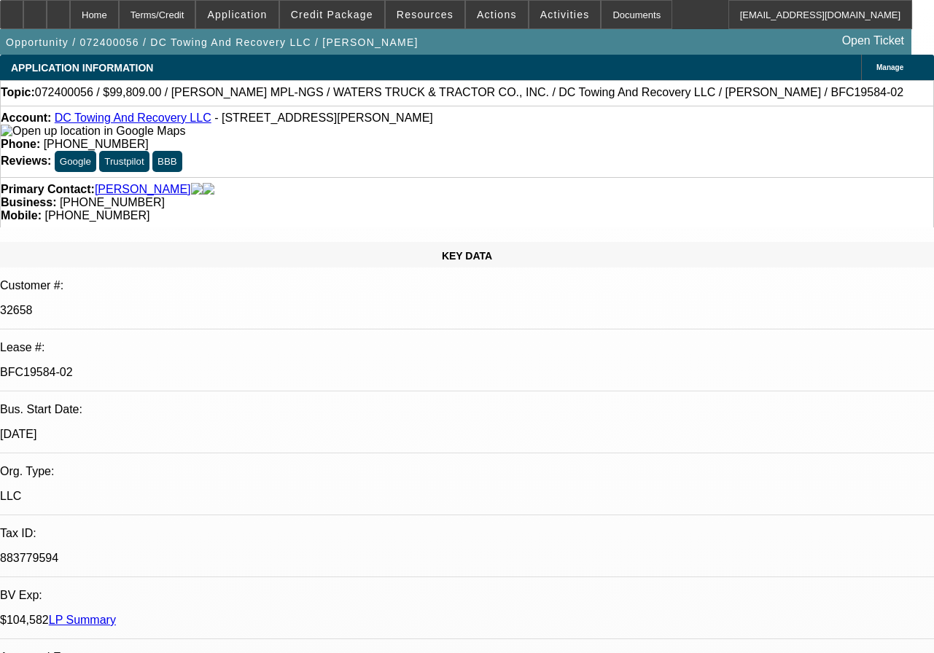
select select "0"
select select "2"
select select "0.1"
select select "0"
select select "2"
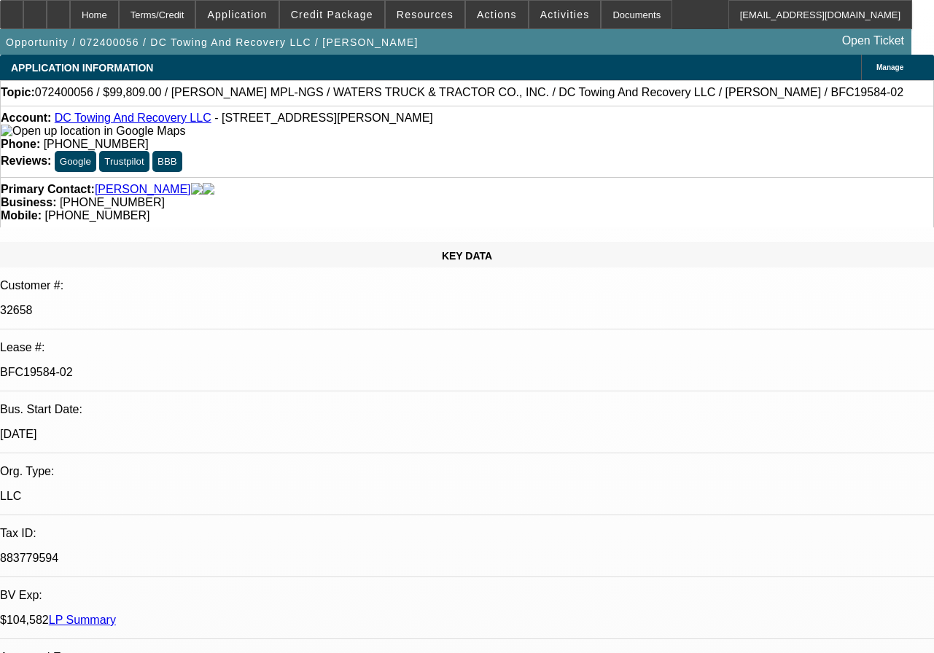
select select "0.1"
select select "0"
select select "2"
select select "0.1"
select select "0"
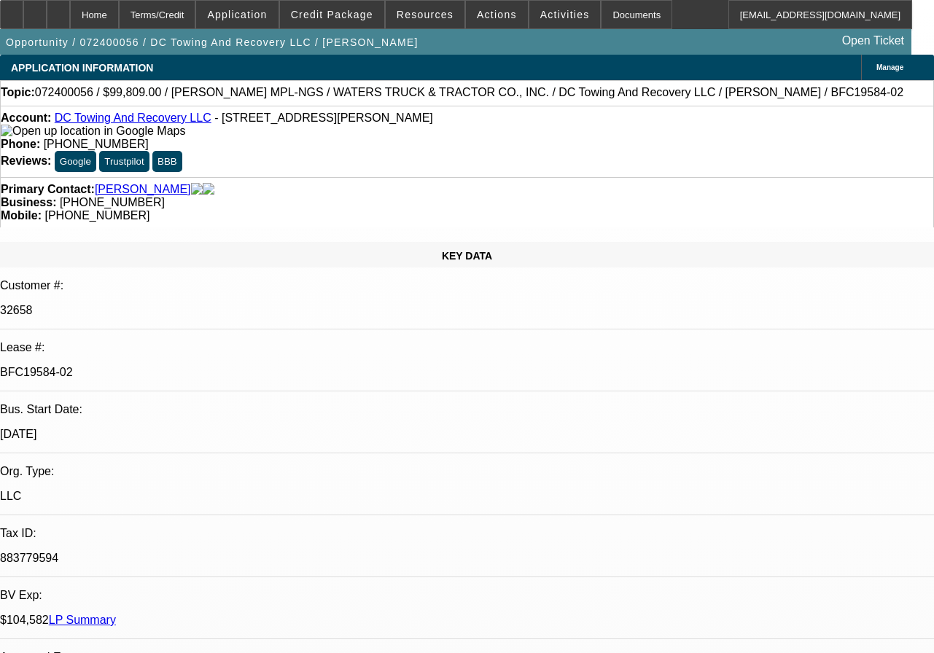
select select "0"
select select "2"
select select "4"
select select "2"
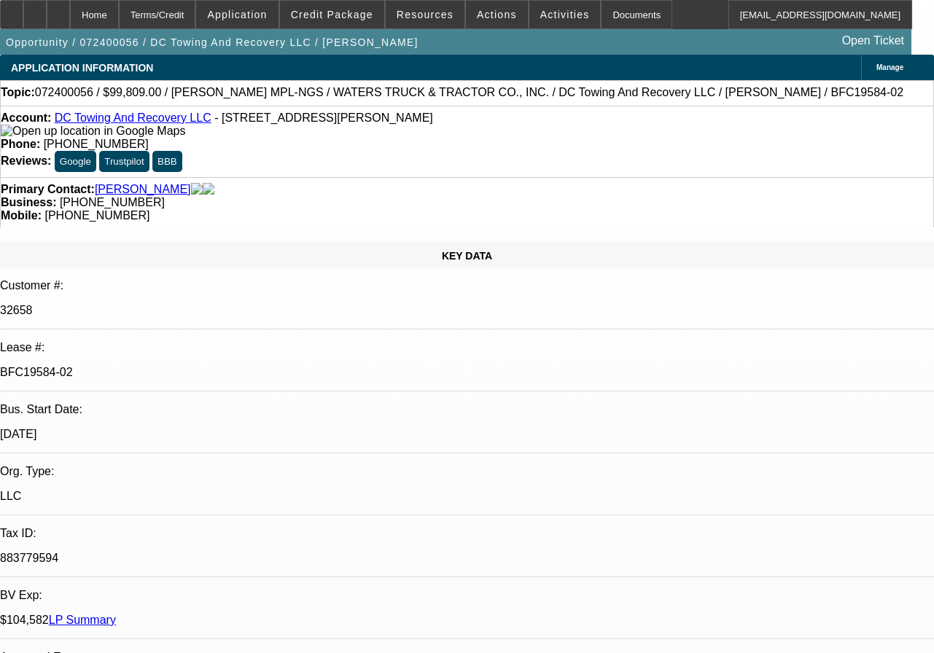
select select "4"
select select "2"
select select "4"
select select "1"
select select "6"
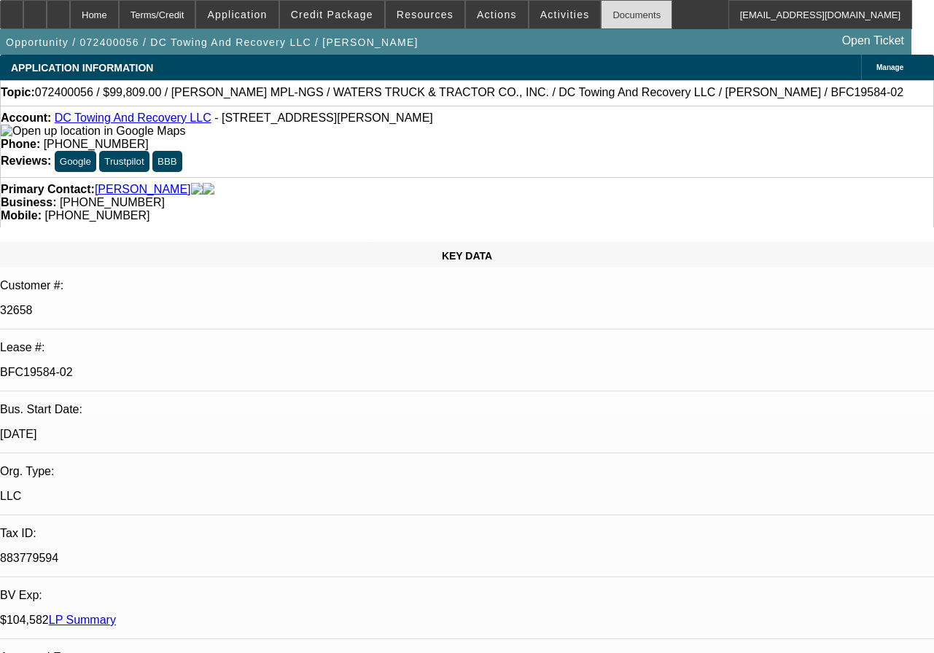
click at [624, 14] on div "Documents" at bounding box center [636, 14] width 71 height 29
